Goal: Complete application form: Complete application form

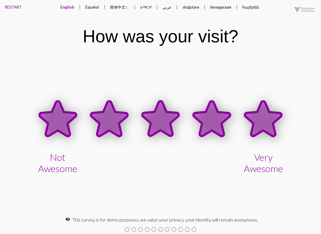
click at [271, 125] on icon at bounding box center [263, 118] width 37 height 35
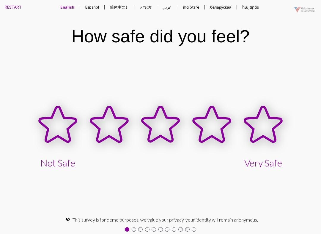
click at [99, 7] on button "Español" at bounding box center [91, 7] width 23 height 14
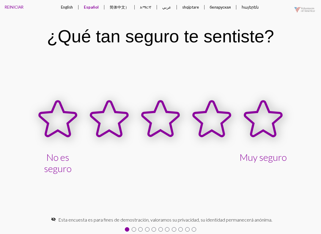
click at [128, 7] on button "简体中文）" at bounding box center [119, 7] width 29 height 15
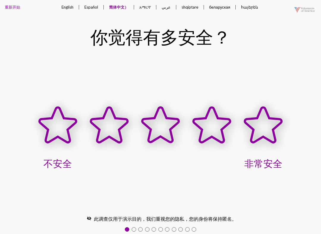
click at [69, 8] on button "English" at bounding box center [67, 7] width 21 height 14
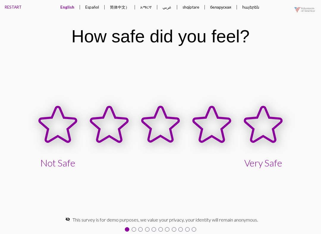
click at [61, 131] on icon at bounding box center [57, 124] width 37 height 35
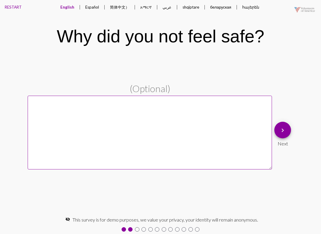
click at [276, 124] on button "keyboard_arrow_right" at bounding box center [282, 130] width 17 height 17
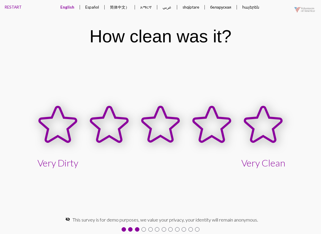
click at [260, 126] on icon at bounding box center [263, 124] width 37 height 35
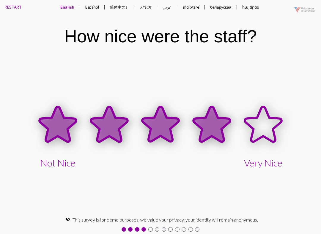
click at [214, 130] on icon at bounding box center [211, 124] width 37 height 35
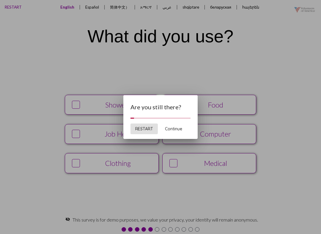
click at [237, 188] on div at bounding box center [160, 117] width 321 height 234
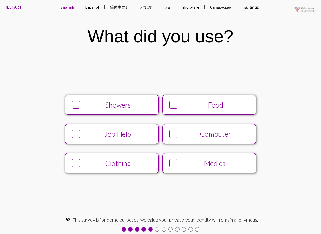
click at [191, 111] on button "Food" at bounding box center [209, 105] width 94 height 20
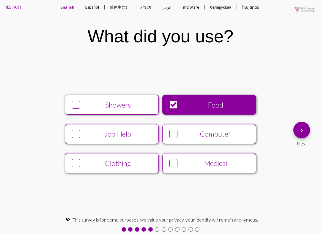
click at [181, 137] on div "Computer" at bounding box center [215, 134] width 72 height 8
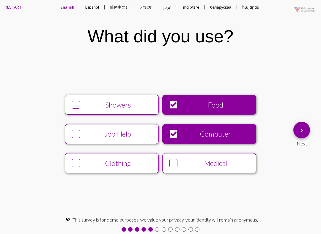
click at [293, 131] on button "keyboard_arrow_right" at bounding box center [301, 130] width 17 height 17
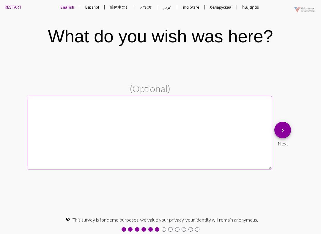
click at [282, 120] on div "keyboard_arrow_right Next" at bounding box center [282, 134] width 21 height 29
click at [277, 123] on button "keyboard_arrow_right" at bounding box center [282, 130] width 17 height 17
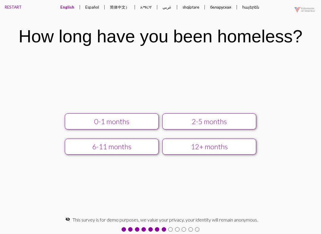
click at [231, 119] on div "2-5 months" at bounding box center [209, 122] width 84 height 8
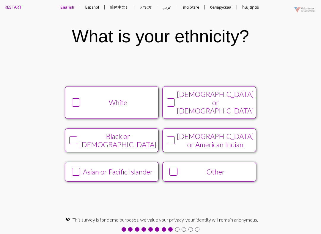
click at [205, 134] on div "[DEMOGRAPHIC_DATA] or American Indian" at bounding box center [215, 140] width 77 height 17
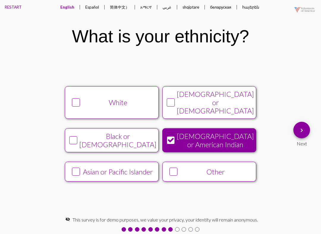
click at [306, 129] on button "keyboard_arrow_right" at bounding box center [301, 130] width 17 height 17
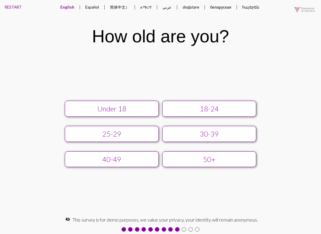
click at [64, 6] on button "English" at bounding box center [66, 7] width 23 height 14
click at [214, 140] on button "30-39" at bounding box center [209, 134] width 94 height 16
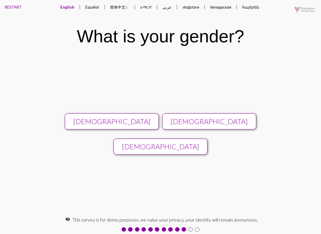
click at [214, 123] on div "[DEMOGRAPHIC_DATA]" at bounding box center [209, 122] width 84 height 8
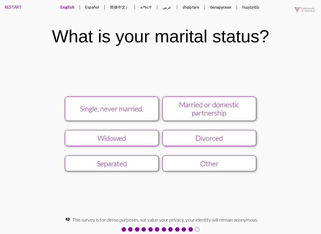
click at [217, 141] on div "Divorced" at bounding box center [209, 138] width 84 height 8
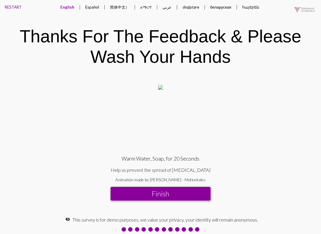
click at [177, 197] on button "Finish" at bounding box center [160, 194] width 100 height 14
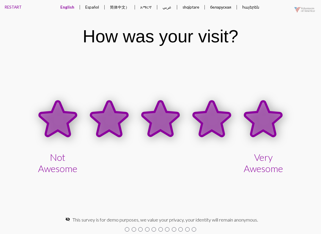
click at [260, 102] on icon at bounding box center [262, 119] width 51 height 51
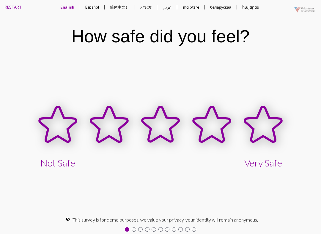
click at [53, 123] on icon at bounding box center [57, 124] width 37 height 35
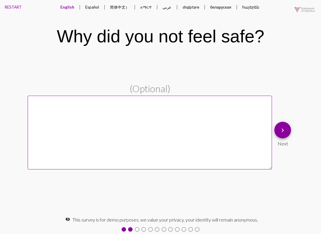
click at [157, 132] on textarea at bounding box center [150, 133] width 244 height 74
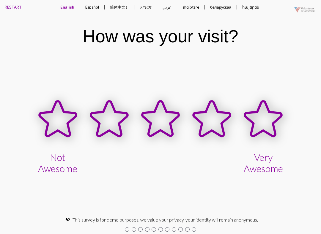
click at [273, 129] on icon at bounding box center [263, 118] width 37 height 35
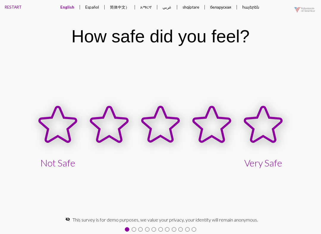
click at [258, 135] on icon at bounding box center [263, 124] width 37 height 35
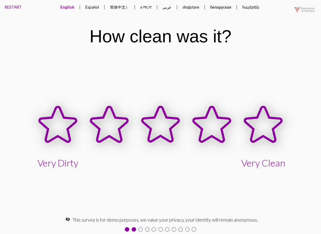
click at [261, 129] on icon at bounding box center [263, 124] width 37 height 35
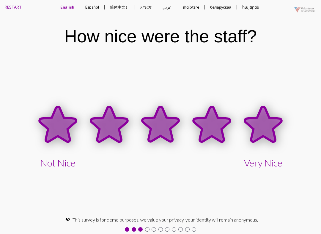
click at [262, 130] on icon at bounding box center [263, 124] width 37 height 35
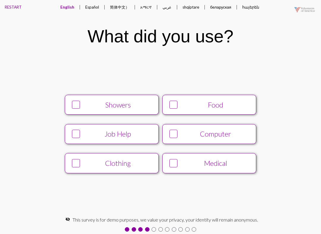
click at [75, 167] on icon at bounding box center [75, 163] width 7 height 7
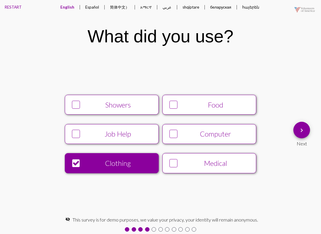
click at [74, 104] on icon at bounding box center [75, 104] width 7 height 7
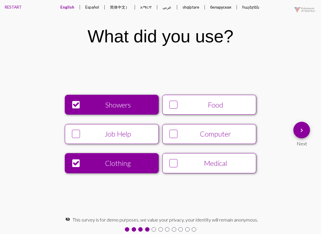
click at [78, 138] on div at bounding box center [76, 134] width 8 height 8
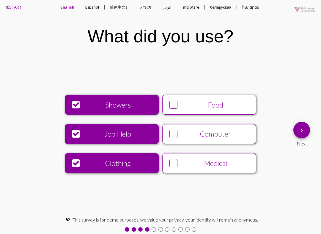
click at [175, 107] on icon at bounding box center [173, 104] width 7 height 7
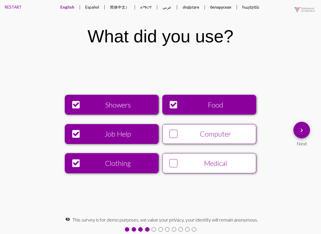
click at [173, 143] on button "Computer" at bounding box center [209, 134] width 94 height 20
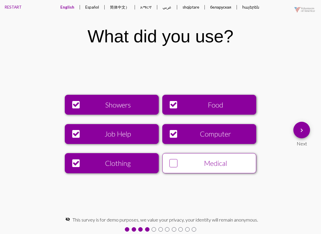
click at [302, 137] on span "keyboard_arrow_right" at bounding box center [301, 130] width 7 height 17
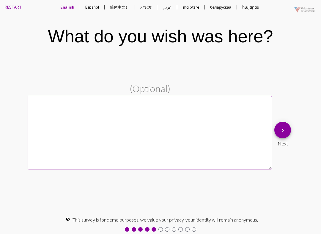
click at [162, 127] on textarea at bounding box center [150, 133] width 244 height 74
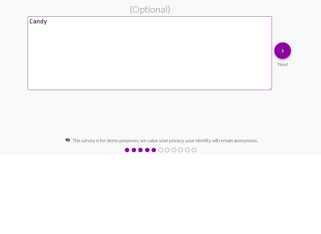
type textarea "Candy"
click at [284, 127] on mat-icon "keyboard_arrow_right" at bounding box center [282, 130] width 7 height 7
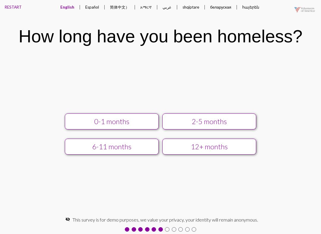
click at [213, 120] on div "2-5 months" at bounding box center [209, 122] width 84 height 8
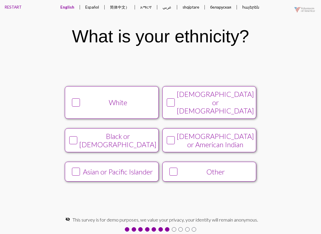
click at [77, 109] on button "White" at bounding box center [112, 102] width 94 height 33
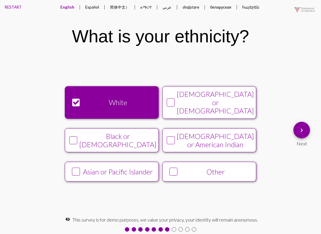
click at [301, 133] on mat-icon "keyboard_arrow_right" at bounding box center [301, 130] width 7 height 7
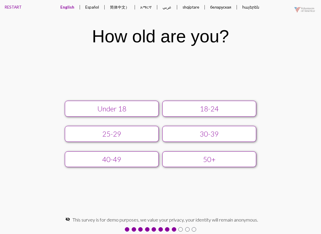
click at [126, 167] on button "40-49" at bounding box center [112, 160] width 94 height 16
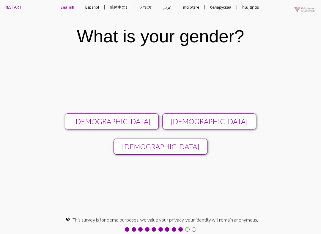
click at [129, 125] on div "[DEMOGRAPHIC_DATA]" at bounding box center [112, 122] width 84 height 8
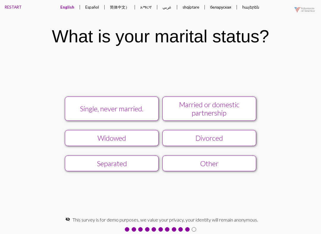
click at [222, 115] on div "Married or domestic partnership" at bounding box center [209, 109] width 84 height 17
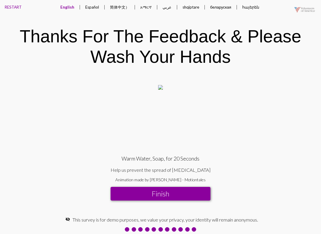
click at [182, 198] on button "Finish" at bounding box center [160, 194] width 100 height 14
